Goal: Task Accomplishment & Management: Complete application form

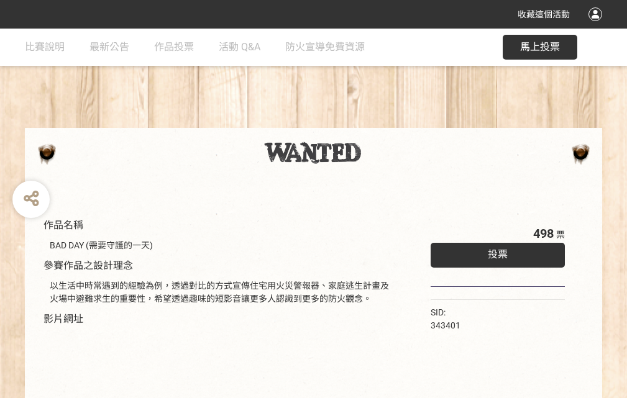
click at [597, 26] on div "收藏這個活動" at bounding box center [313, 14] width 627 height 29
click at [388, 122] on div "作品名稱 BAD DAY (需要守護的一天) 參賽作品之設計理念 以生活中時常遇到的經驗為例，透過對比的方式宣傳住宅用火災警報器、家庭逃生計畫及火場中避難求生…" at bounding box center [313, 290] width 627 height 523
click at [495, 252] on span "投票" at bounding box center [498, 255] width 20 height 12
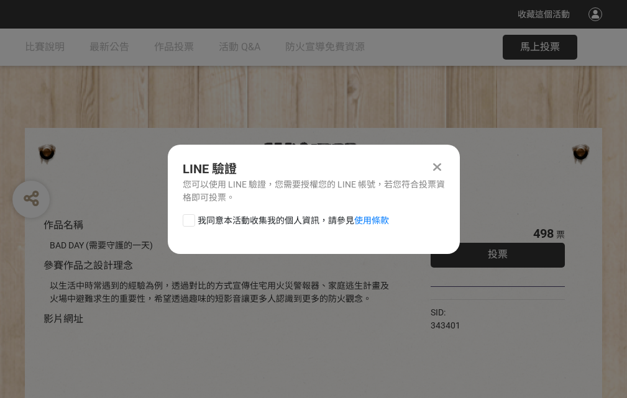
click at [188, 218] on div at bounding box center [189, 220] width 12 height 12
checkbox input "true"
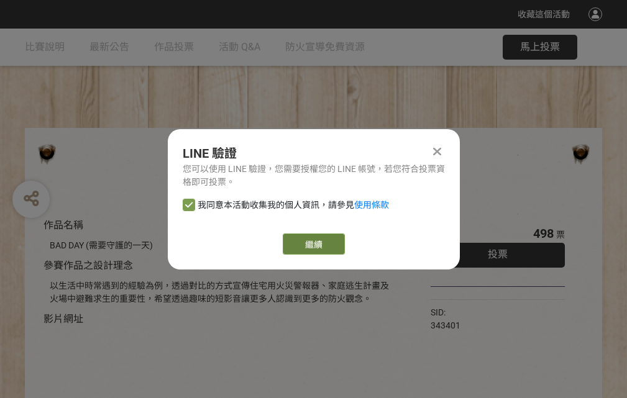
click at [313, 244] on link "繼續" at bounding box center [314, 244] width 62 height 21
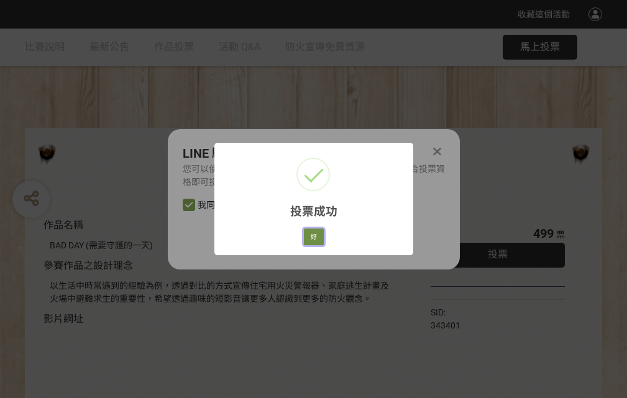
click at [310, 235] on button "好" at bounding box center [314, 237] width 20 height 17
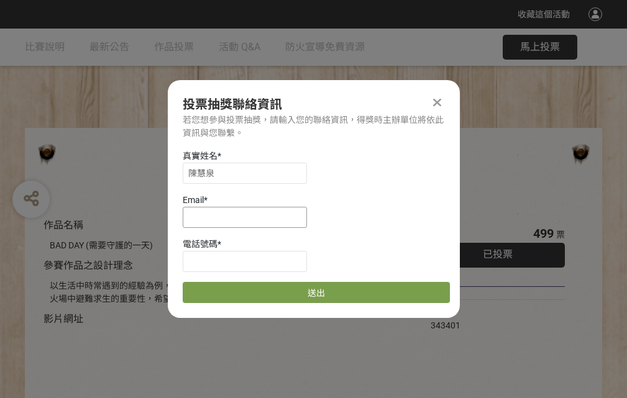
click at [249, 217] on input at bounding box center [245, 217] width 124 height 21
type input "[EMAIL_ADDRESS][DOMAIN_NAME]"
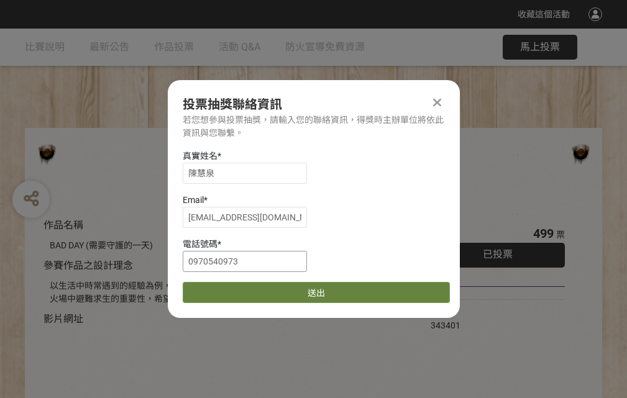
type input "0970540973"
click at [218, 288] on button "送出" at bounding box center [316, 292] width 267 height 21
